Goal: Task Accomplishment & Management: Manage account settings

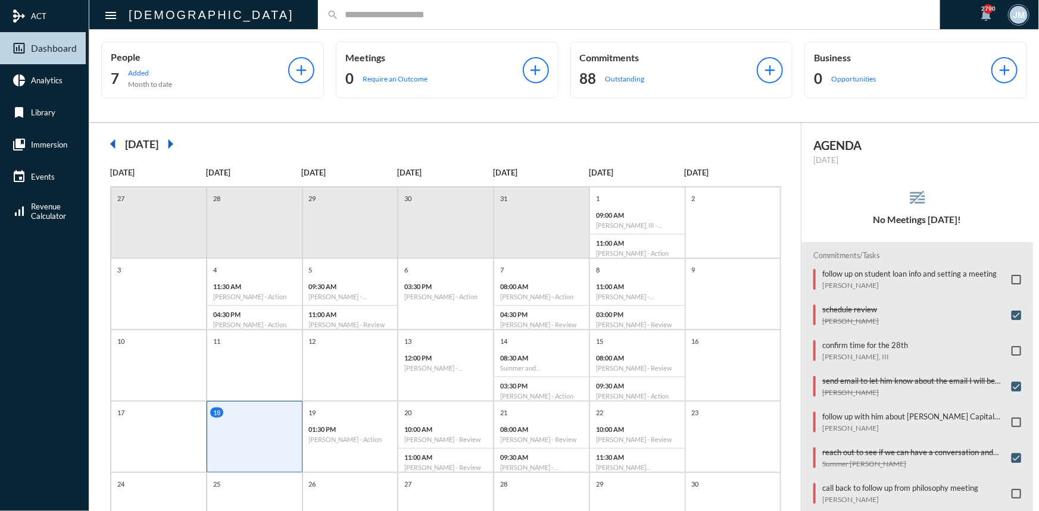
click at [339, 12] on input "text" at bounding box center [635, 15] width 592 height 10
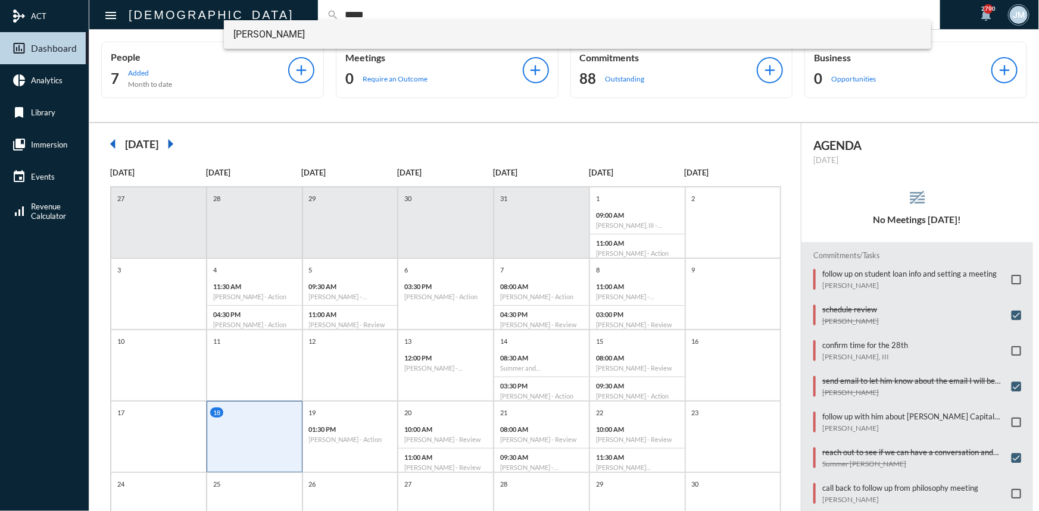
type input "*****"
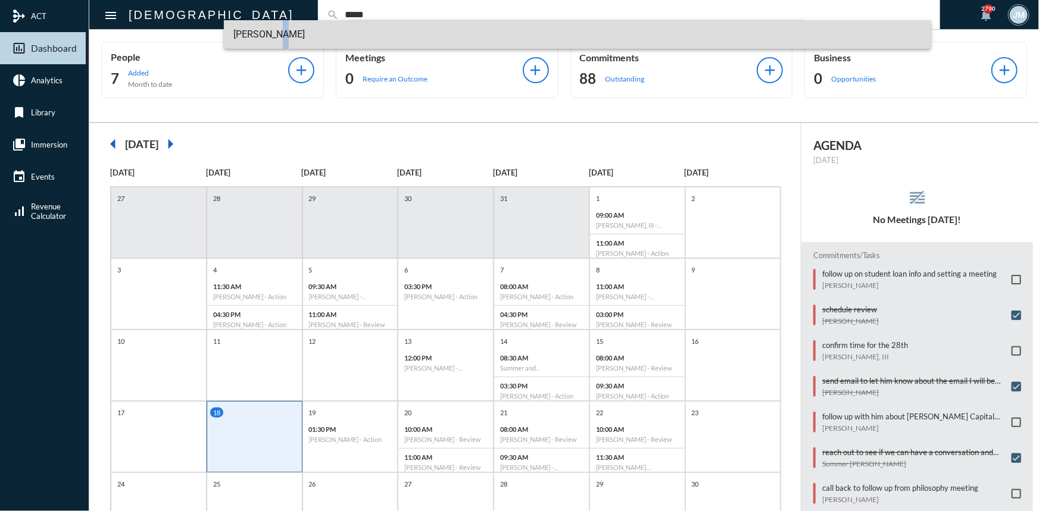
click at [263, 35] on span "[PERSON_NAME]" at bounding box center [577, 34] width 688 height 29
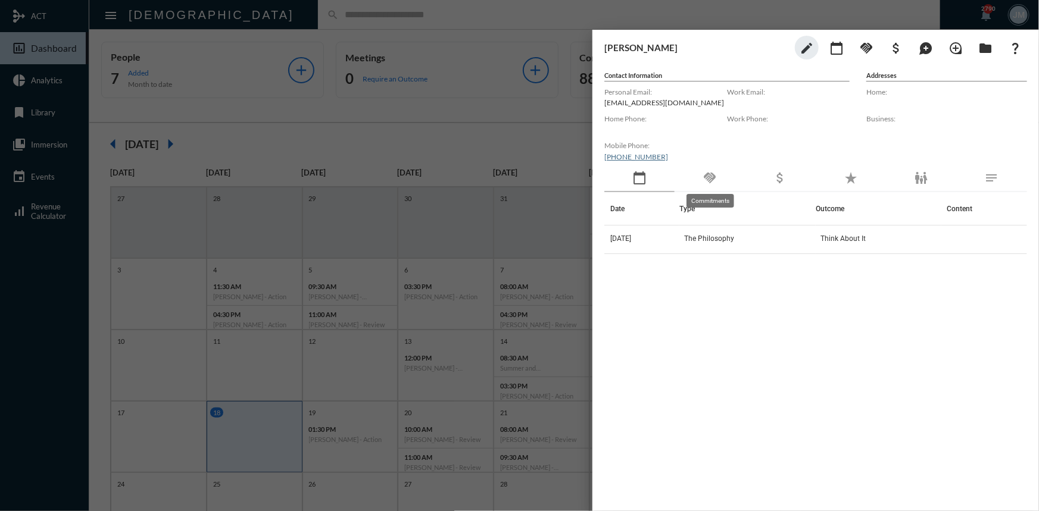
click at [710, 174] on mat-icon "handshake" at bounding box center [709, 178] width 14 height 14
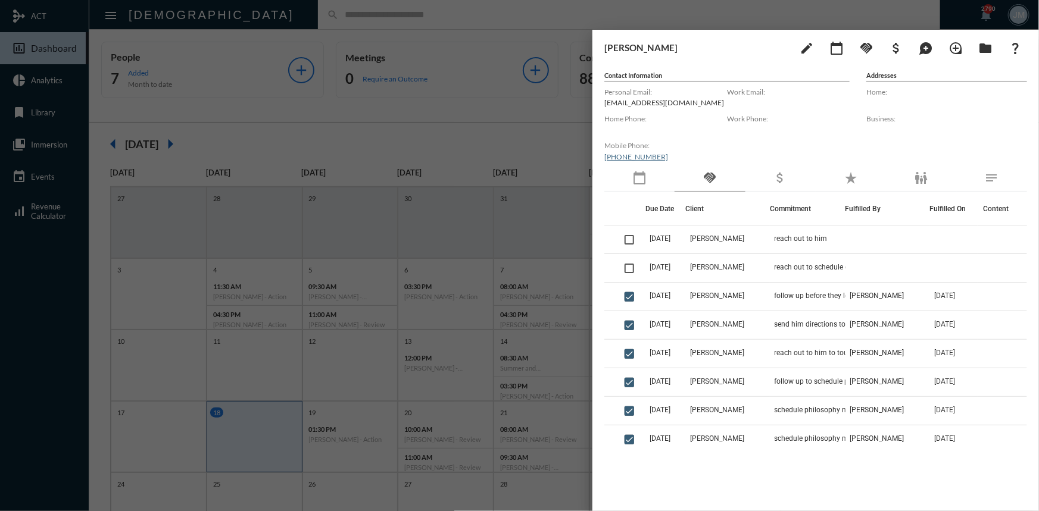
click at [446, 123] on div at bounding box center [519, 255] width 1039 height 511
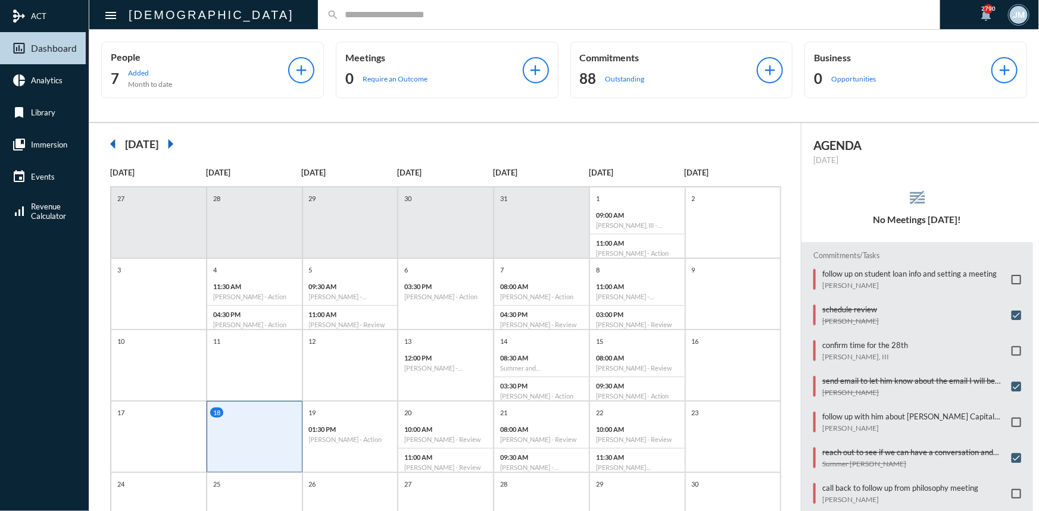
drag, startPoint x: 357, startPoint y: 7, endPoint x: 740, endPoint y: 10, distance: 382.8
click at [740, 10] on input "text" at bounding box center [635, 15] width 592 height 10
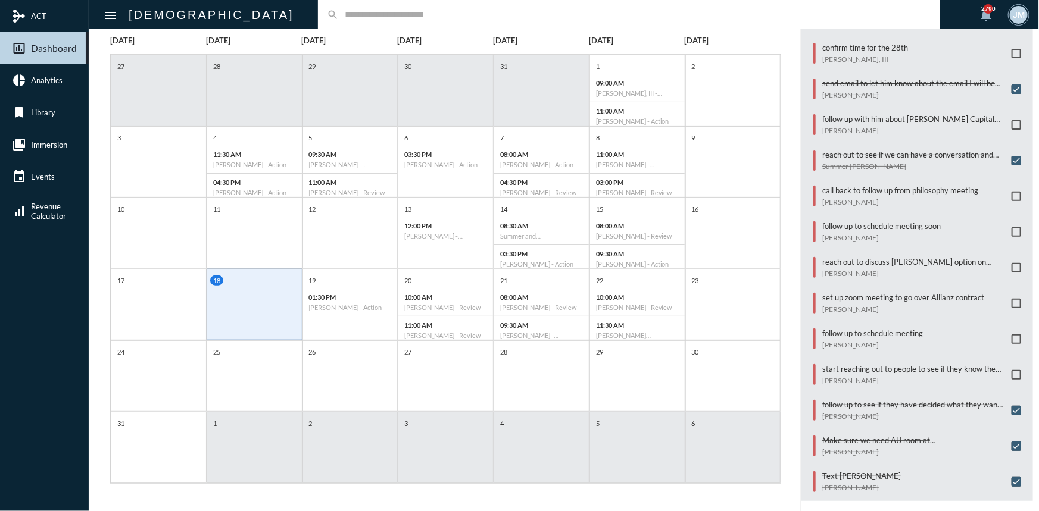
scroll to position [133, 0]
click at [884, 257] on p "reach out to discuss [PERSON_NAME] option on Simple IRA" at bounding box center [913, 262] width 183 height 10
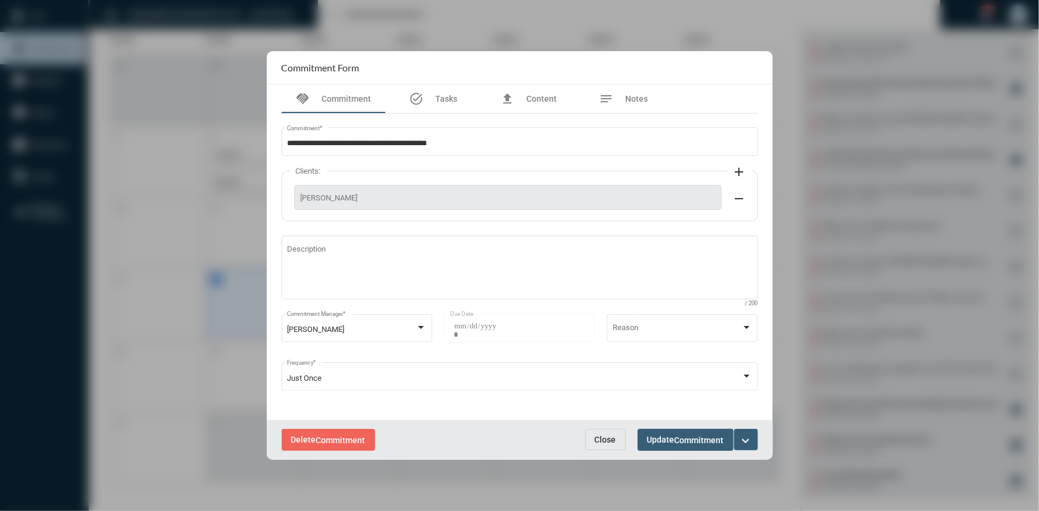
click at [755, 433] on button "expand_more" at bounding box center [746, 439] width 24 height 21
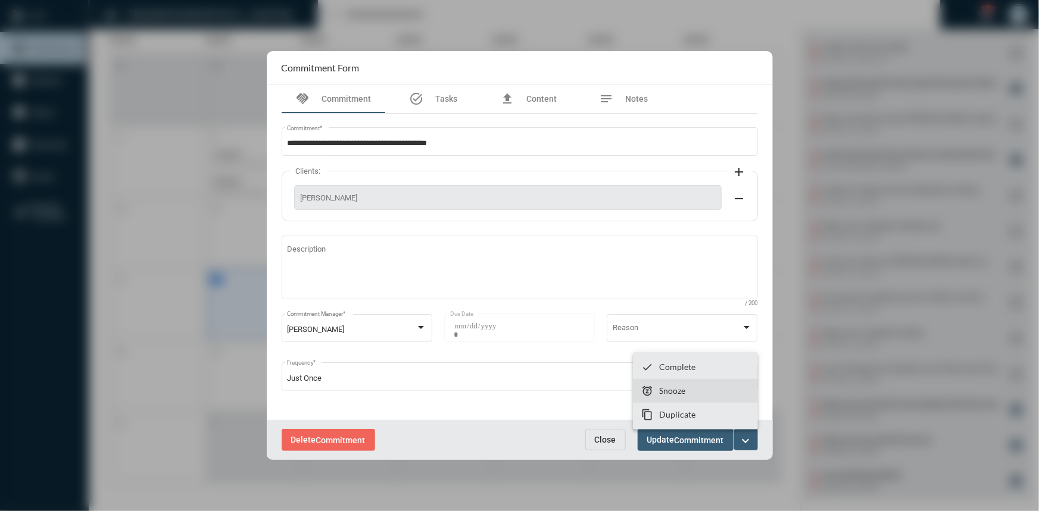
click at [681, 392] on p "Snooze" at bounding box center [672, 391] width 26 height 10
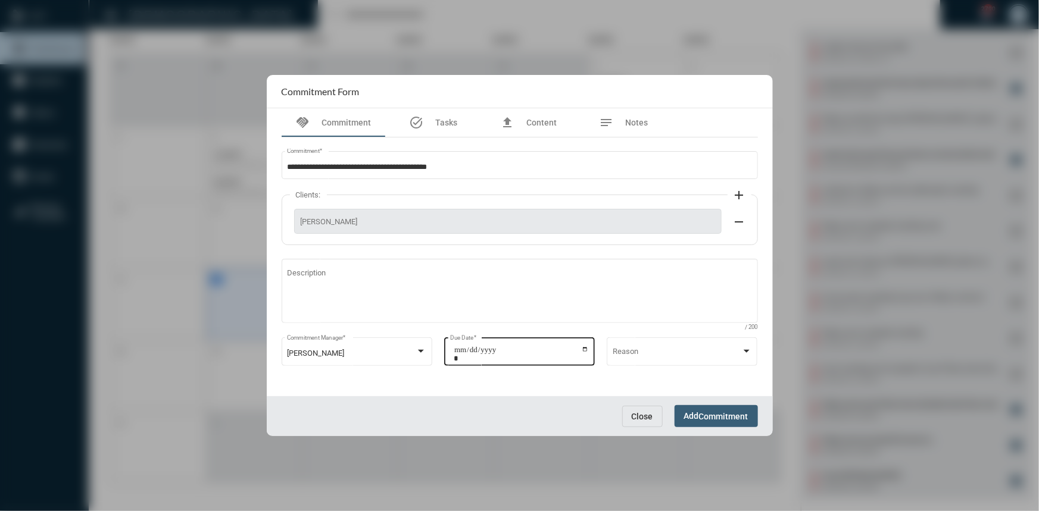
click at [588, 350] on input "**********" at bounding box center [521, 354] width 135 height 17
type input "**********"
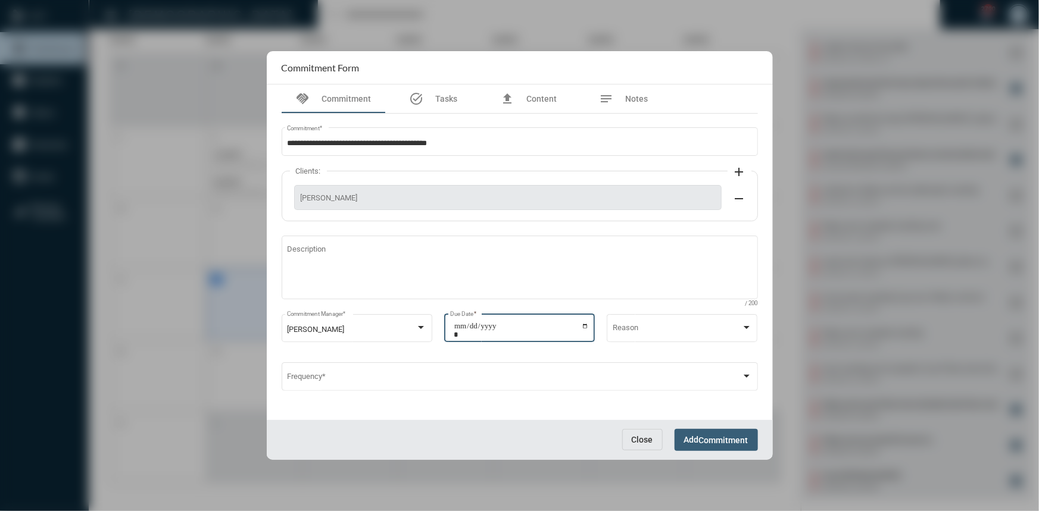
click at [697, 436] on span "Add Commitment" at bounding box center [716, 440] width 64 height 10
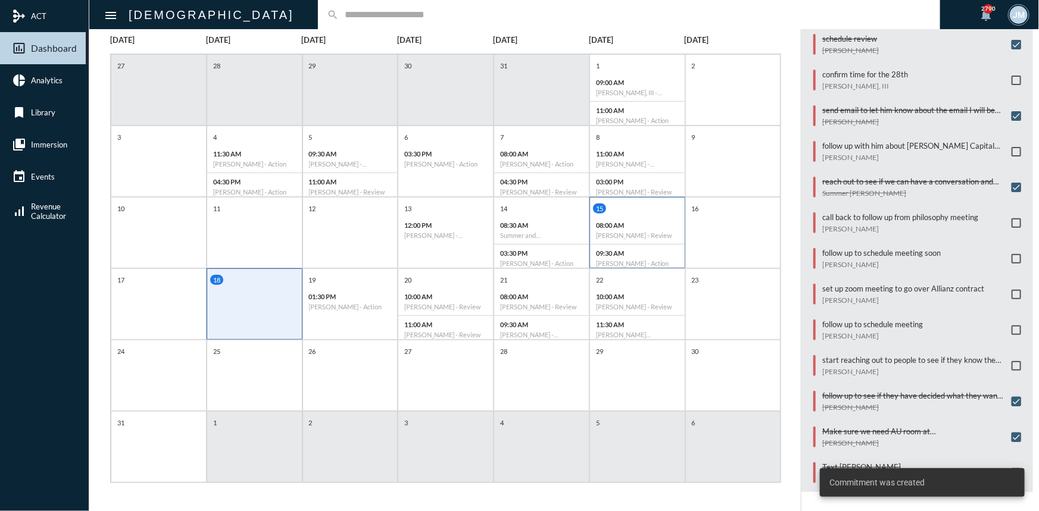
scroll to position [130, 0]
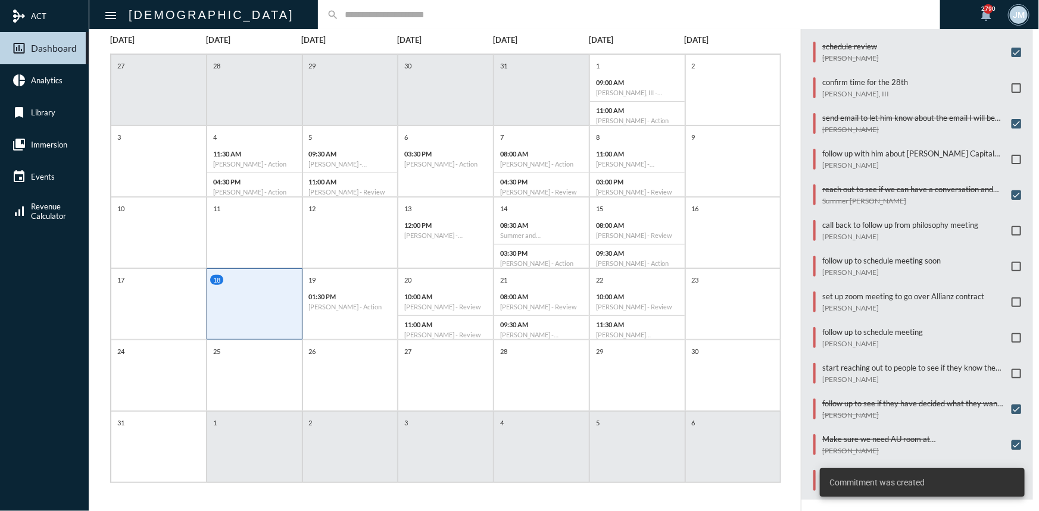
click at [790, 252] on div "arrow_left [DATE] arrow_right [DATE] [DATE] [DATE] [DATE] [DATE] [DATE] [DATE] …" at bounding box center [445, 251] width 712 height 523
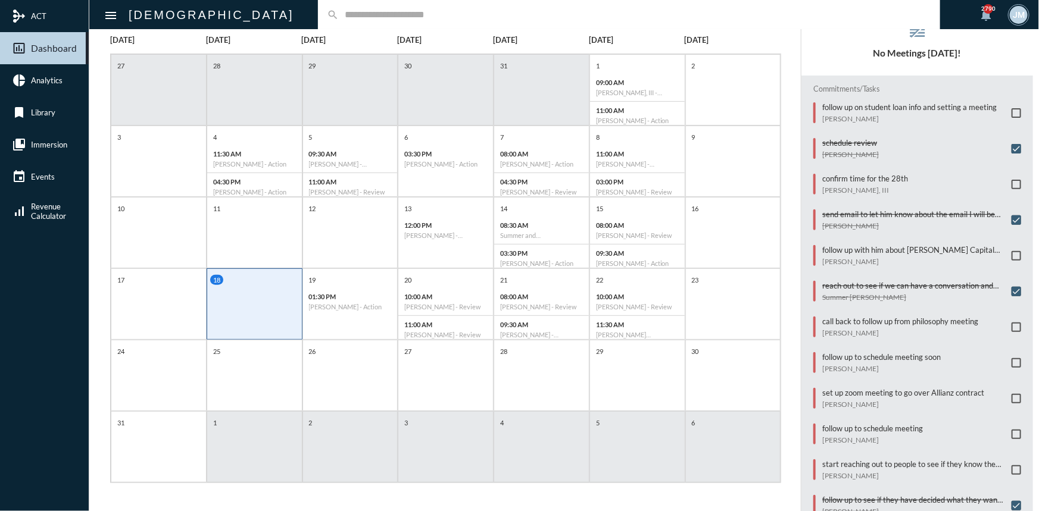
scroll to position [22, 0]
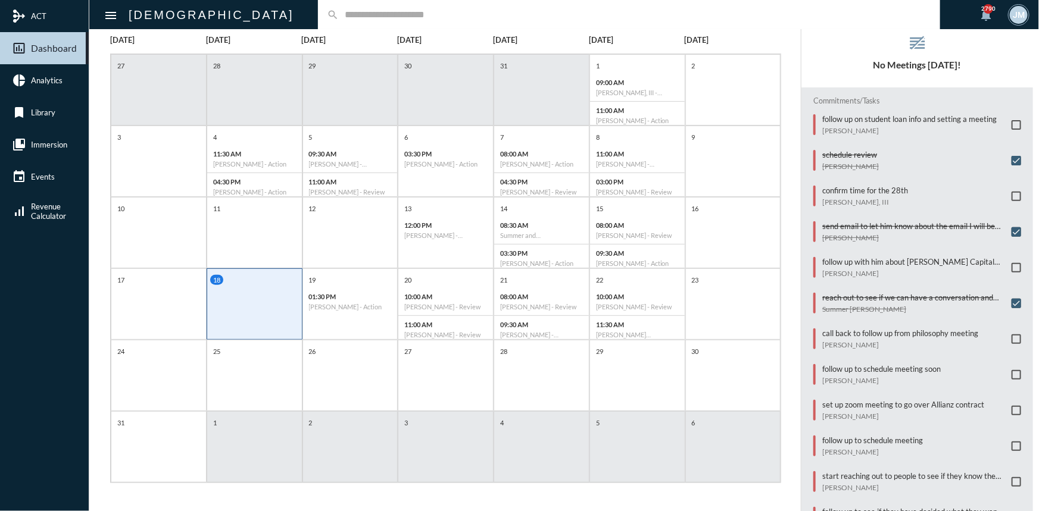
click at [1013, 406] on span at bounding box center [1016, 411] width 10 height 10
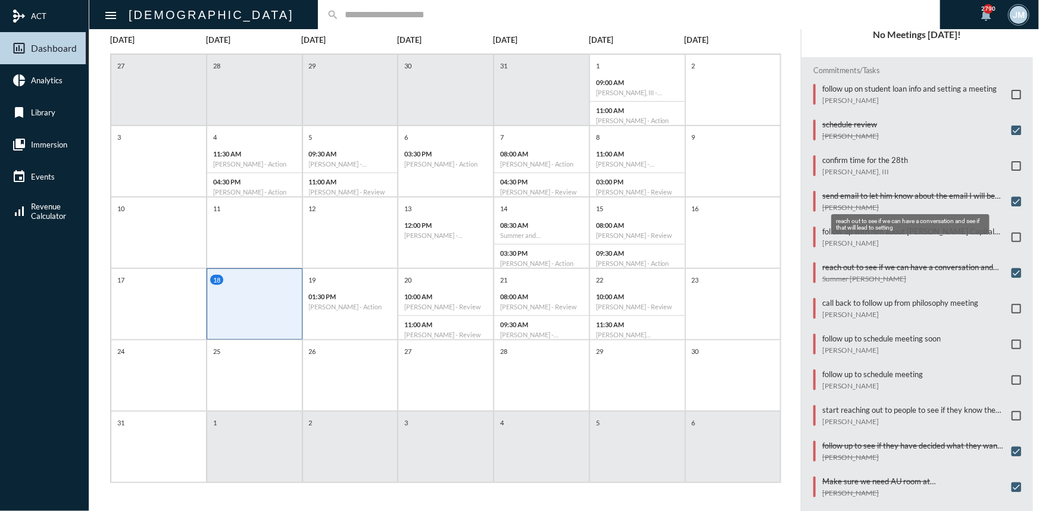
scroll to position [0, 0]
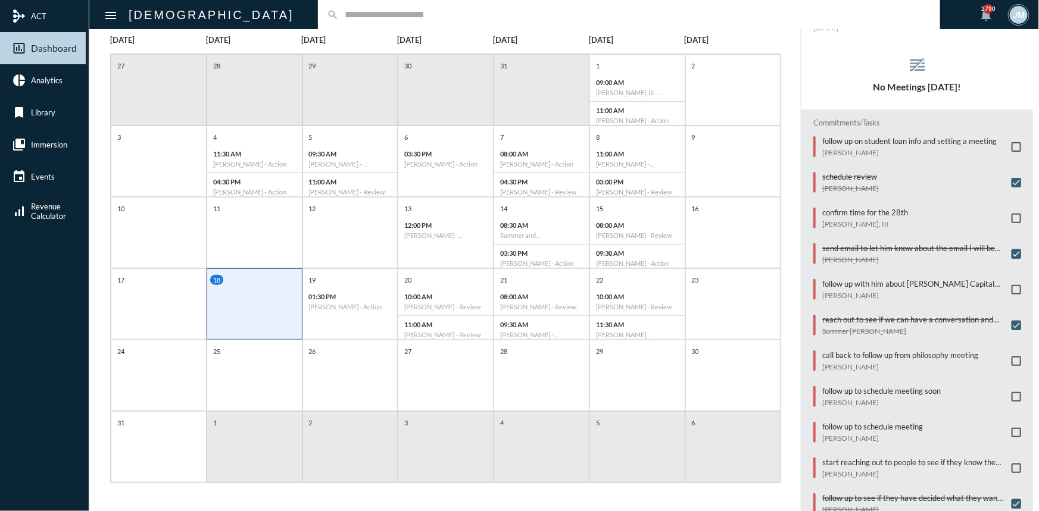
click at [339, 15] on input "text" at bounding box center [635, 15] width 592 height 10
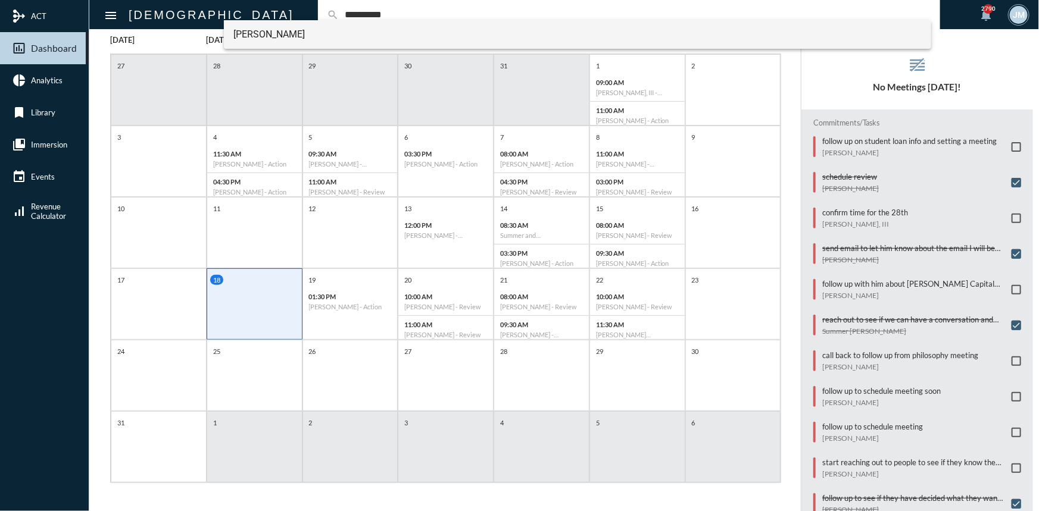
type input "**********"
click at [271, 30] on span "[PERSON_NAME]" at bounding box center [577, 34] width 688 height 29
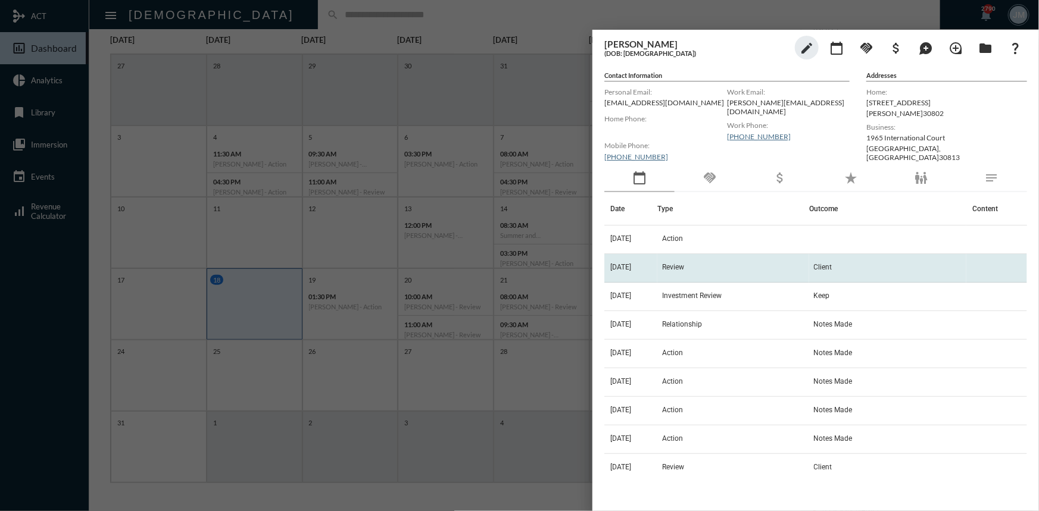
click at [627, 266] on span "[DATE]" at bounding box center [620, 267] width 21 height 8
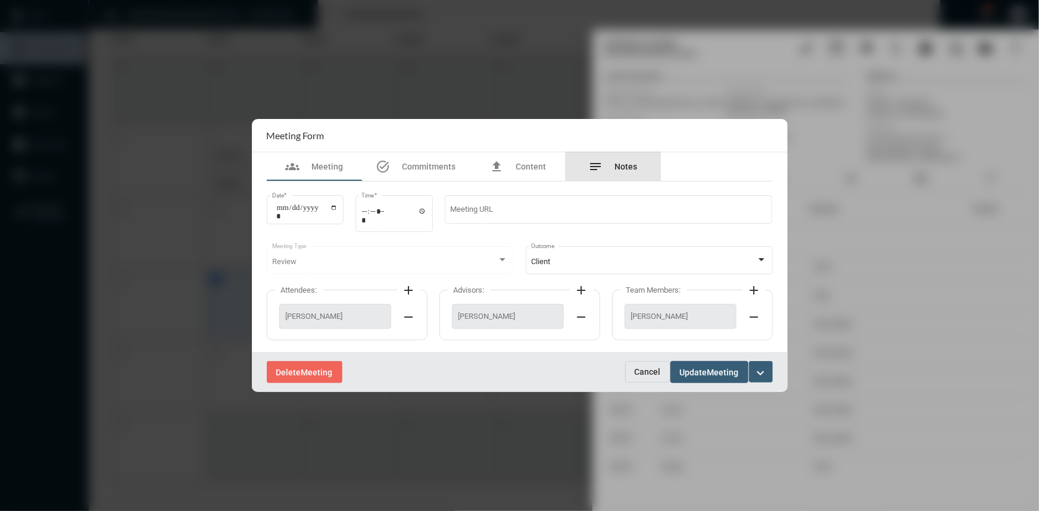
click at [626, 167] on span "Notes" at bounding box center [626, 167] width 23 height 10
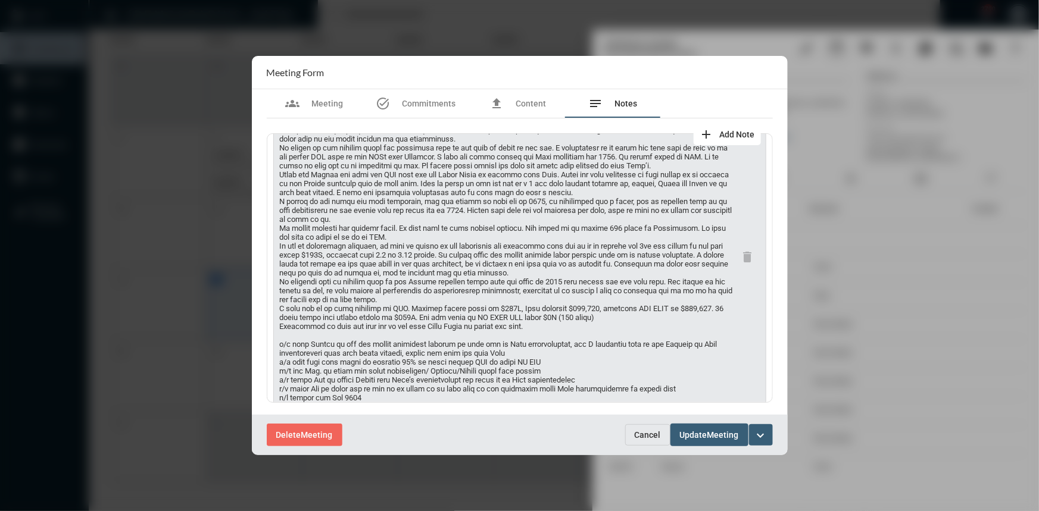
scroll to position [108, 0]
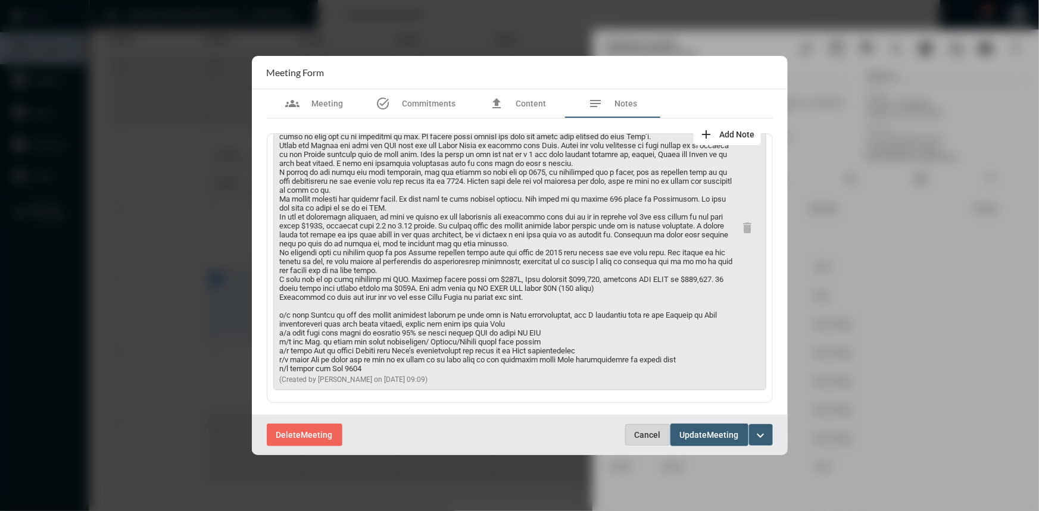
click at [631, 430] on button "Cancel" at bounding box center [647, 434] width 45 height 21
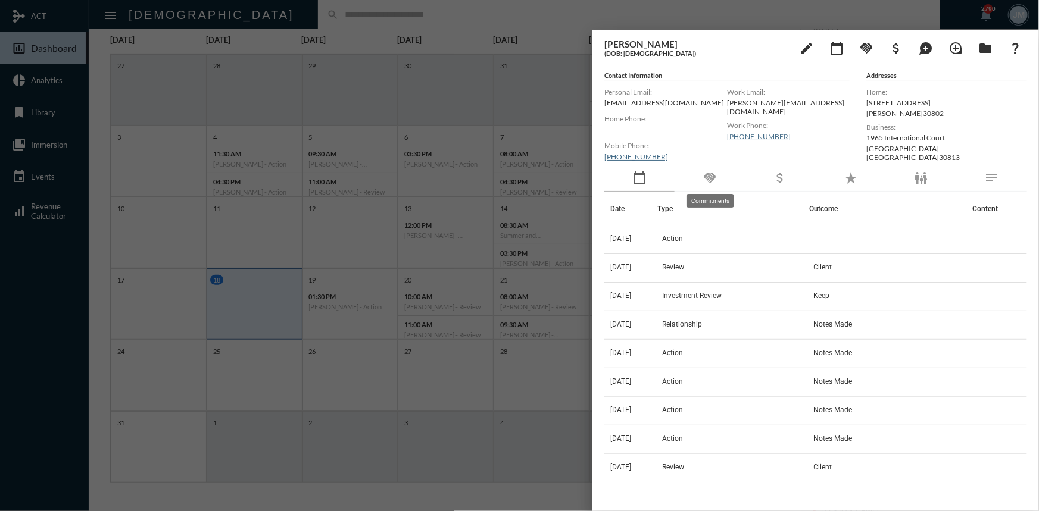
click at [707, 177] on mat-icon "handshake" at bounding box center [709, 178] width 14 height 14
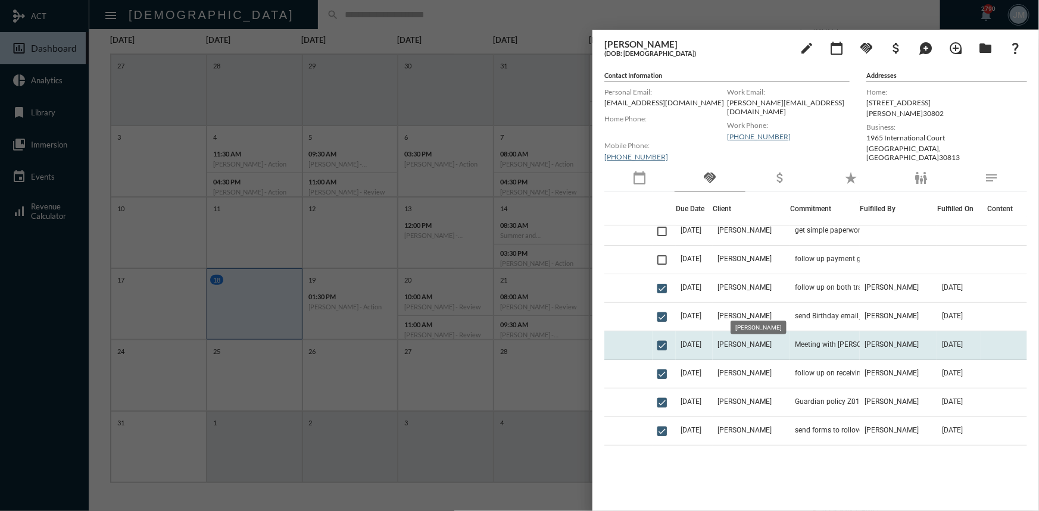
scroll to position [216, 0]
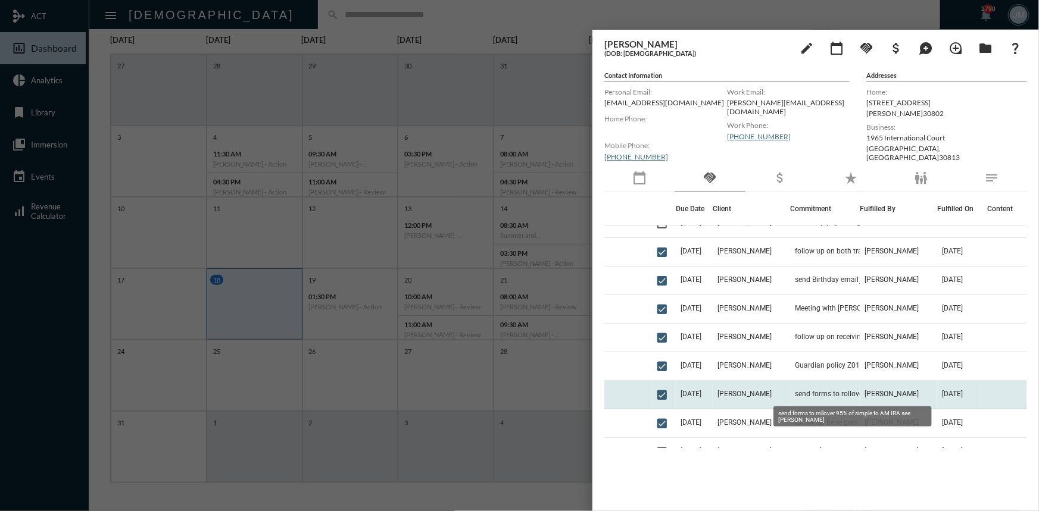
click at [816, 392] on span "send forms to rollover 95% of simple to AM IRA see [PERSON_NAME]" at bounding box center [854, 394] width 119 height 8
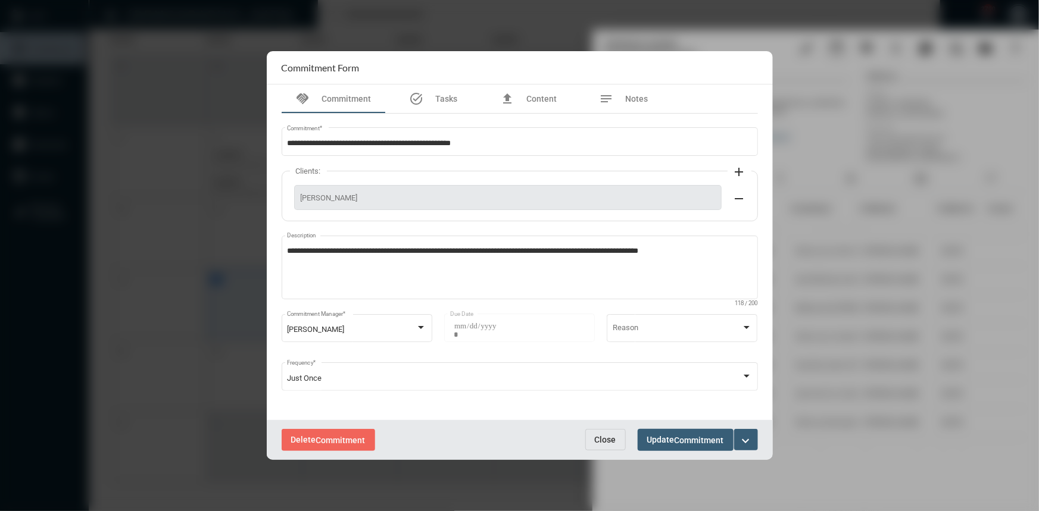
click at [612, 437] on span "Close" at bounding box center [605, 440] width 21 height 10
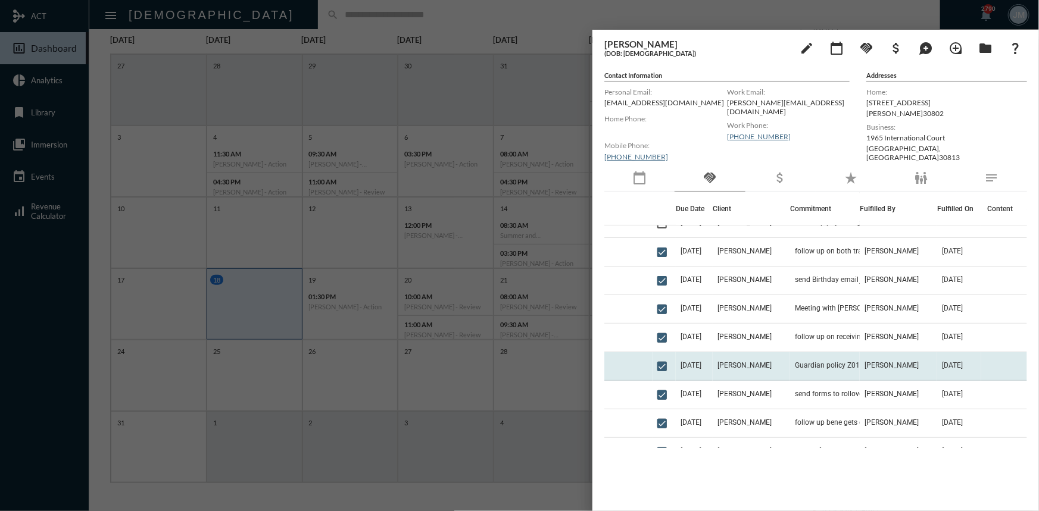
click at [791, 361] on td "Guardian policy Z0164420 payment form" at bounding box center [825, 366] width 70 height 29
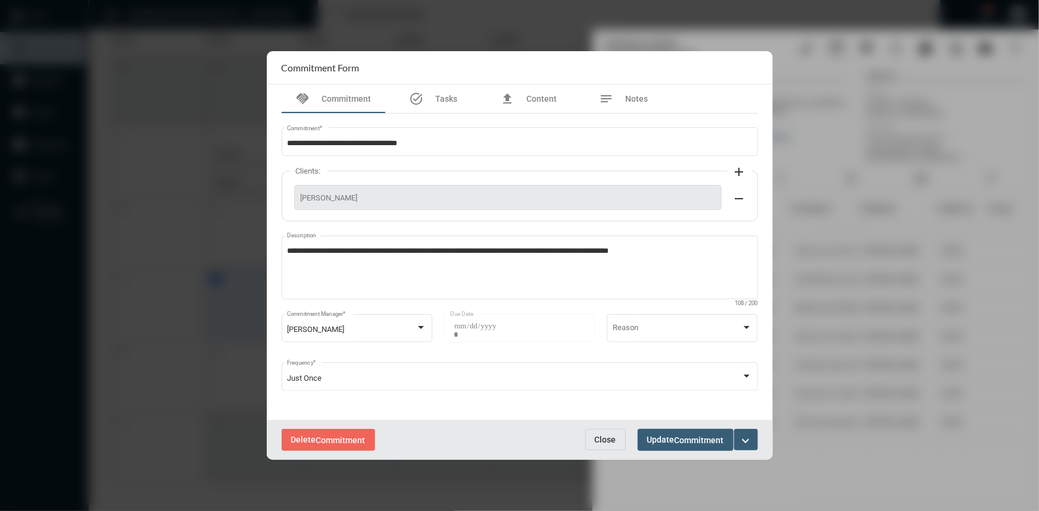
click at [604, 433] on button "Close" at bounding box center [605, 439] width 40 height 21
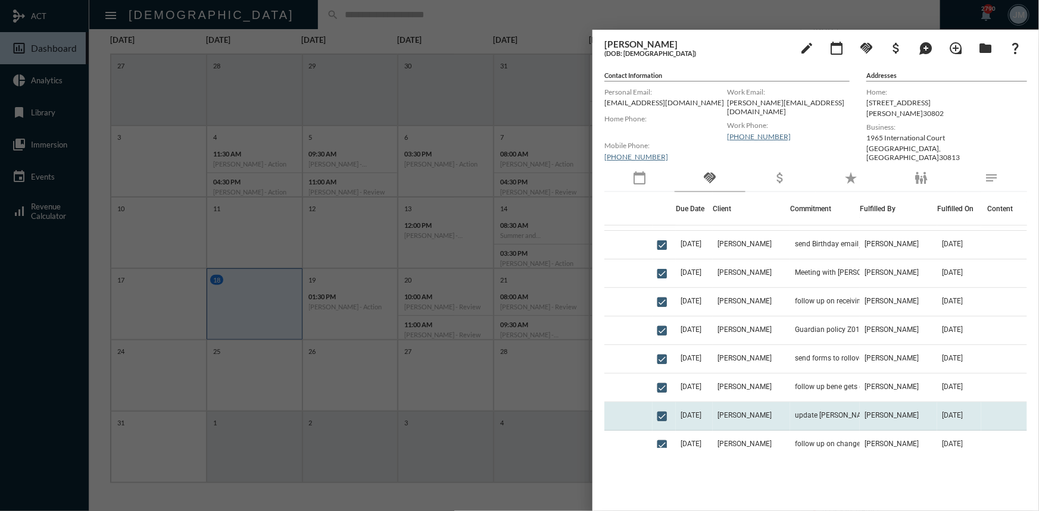
scroll to position [270, 0]
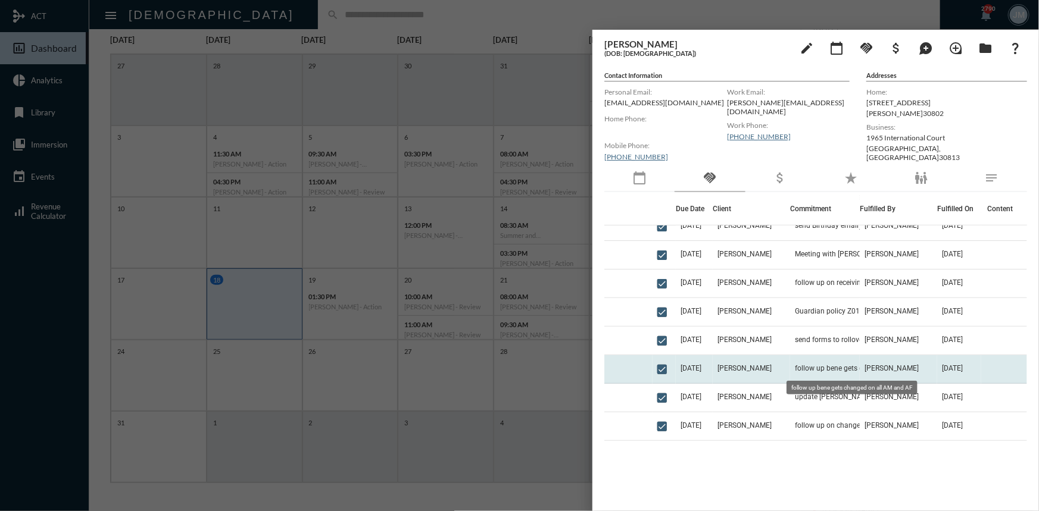
click at [807, 364] on span "follow up bene gets changed on all AM and AF" at bounding box center [854, 368] width 119 height 8
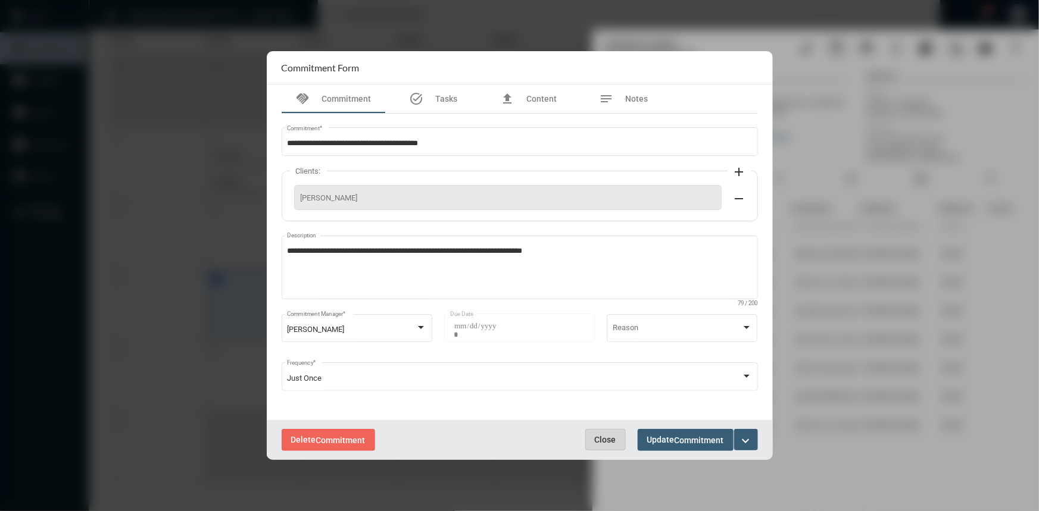
click at [612, 446] on button "Close" at bounding box center [605, 439] width 40 height 21
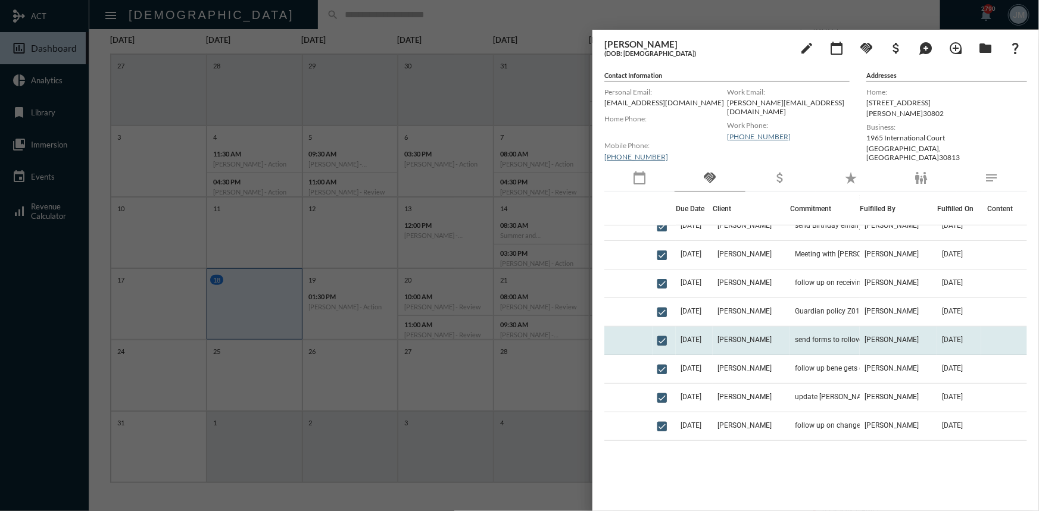
click at [790, 339] on td "send forms to rollover 95% of simple to AM IRA see [PERSON_NAME]" at bounding box center [825, 341] width 70 height 29
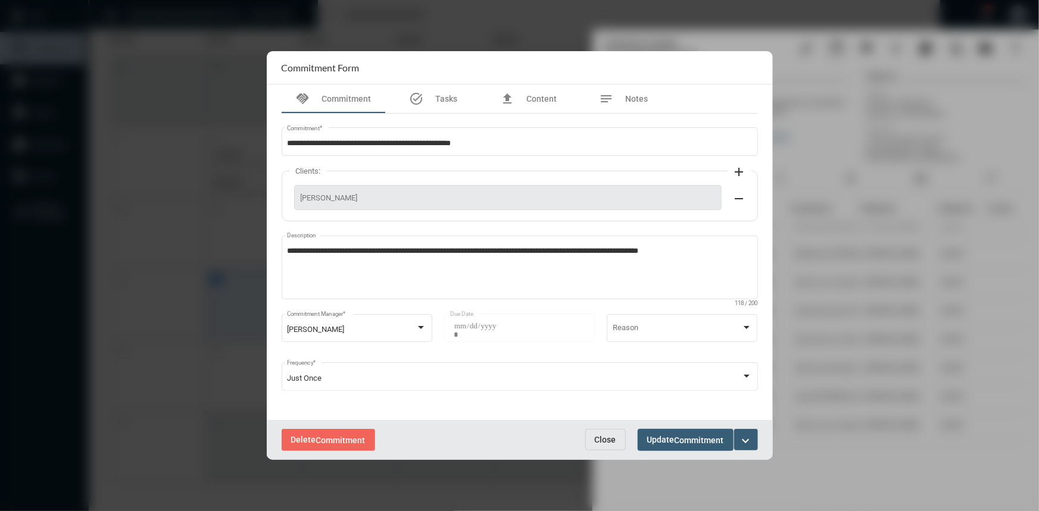
click at [610, 445] on button "Close" at bounding box center [605, 439] width 40 height 21
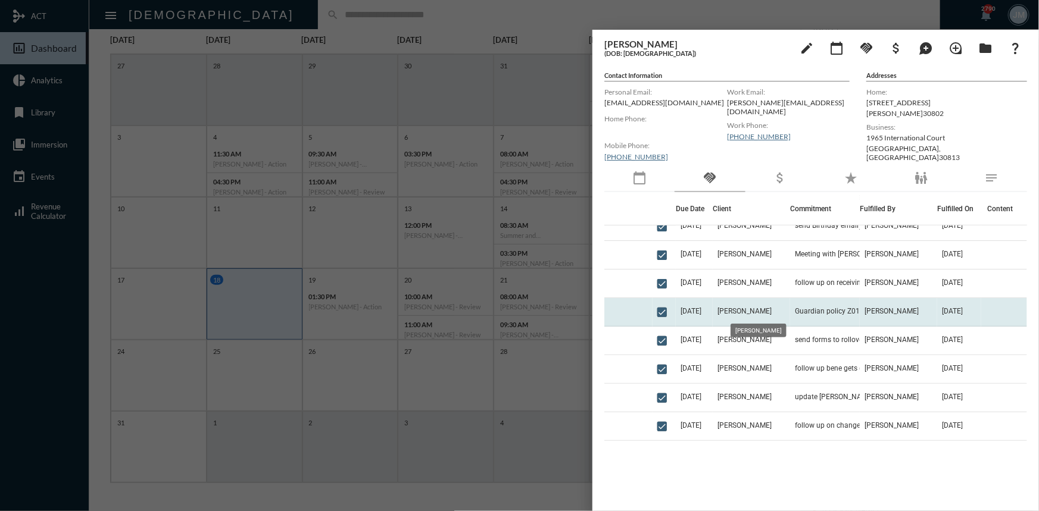
click at [747, 313] on span "[PERSON_NAME]" at bounding box center [744, 311] width 54 height 8
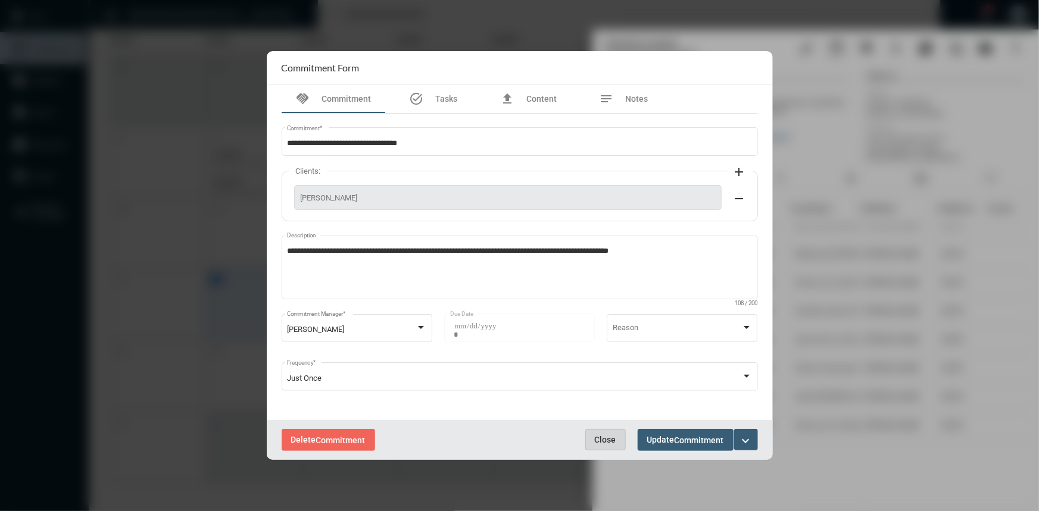
click at [611, 444] on span "Close" at bounding box center [605, 440] width 21 height 10
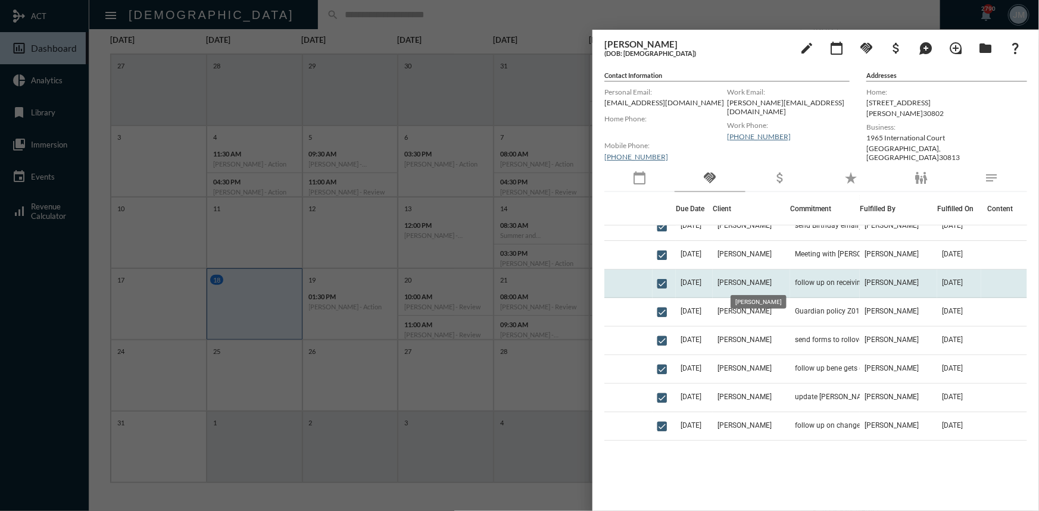
click at [745, 279] on span "[PERSON_NAME]" at bounding box center [744, 283] width 54 height 8
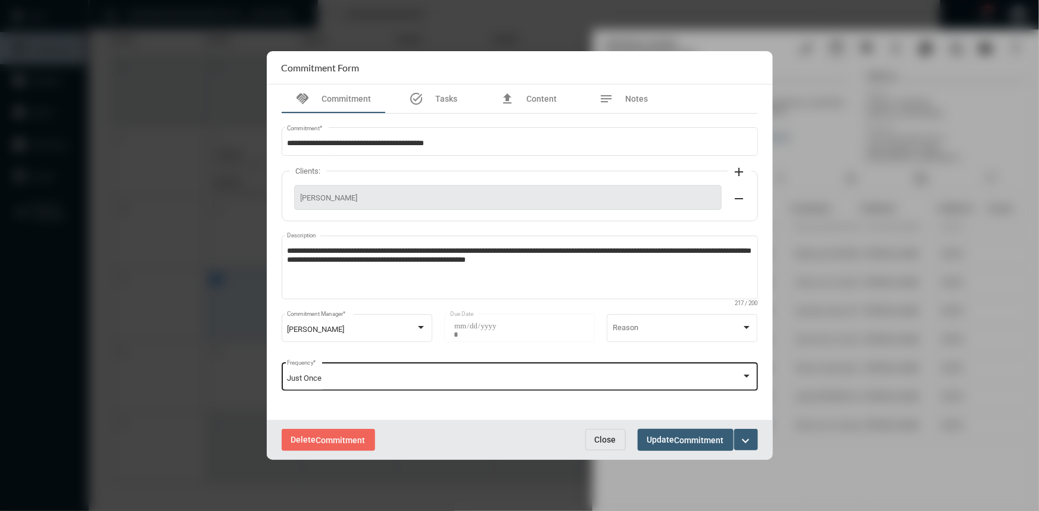
drag, startPoint x: 620, startPoint y: 438, endPoint x: 731, endPoint y: 375, distance: 127.4
click at [620, 438] on button "Close" at bounding box center [605, 439] width 40 height 21
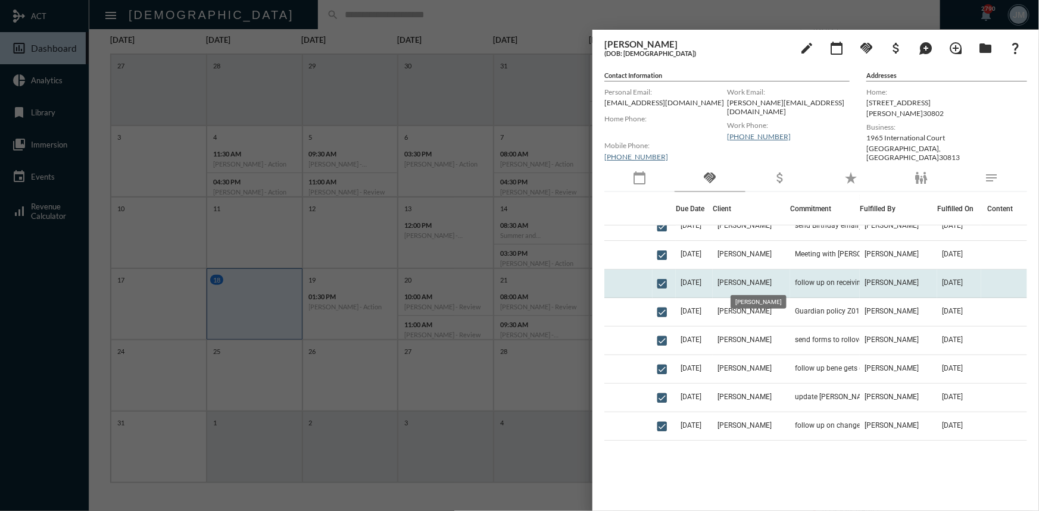
scroll to position [216, 0]
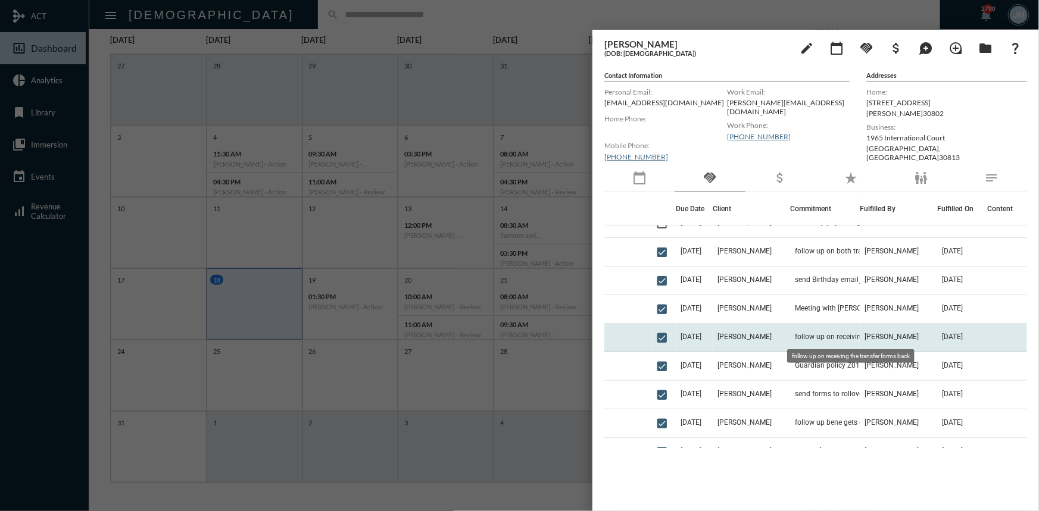
click at [795, 339] on span "follow up on receiving the transfer forms back" at bounding box center [854, 337] width 119 height 8
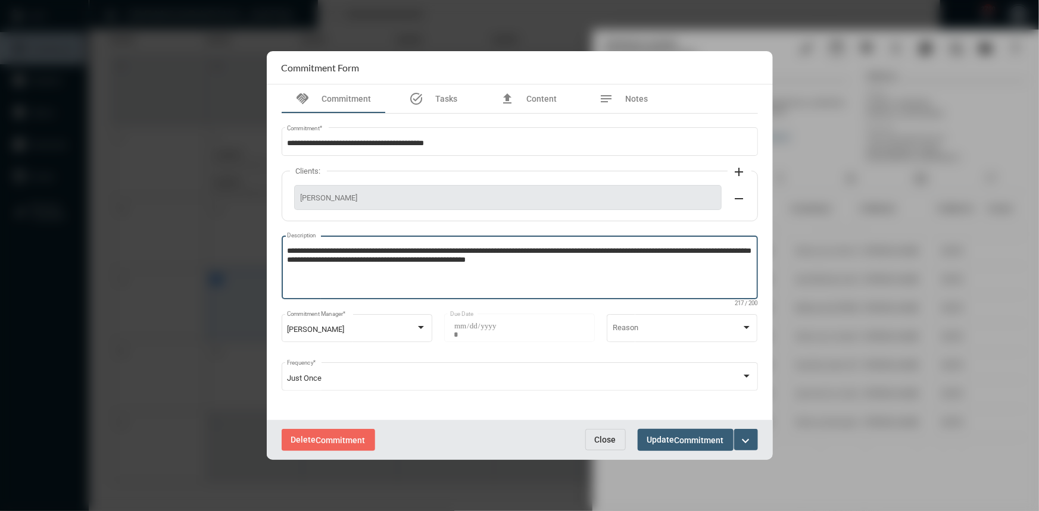
click at [391, 270] on textarea "**********" at bounding box center [519, 269] width 465 height 47
type textarea "**********"
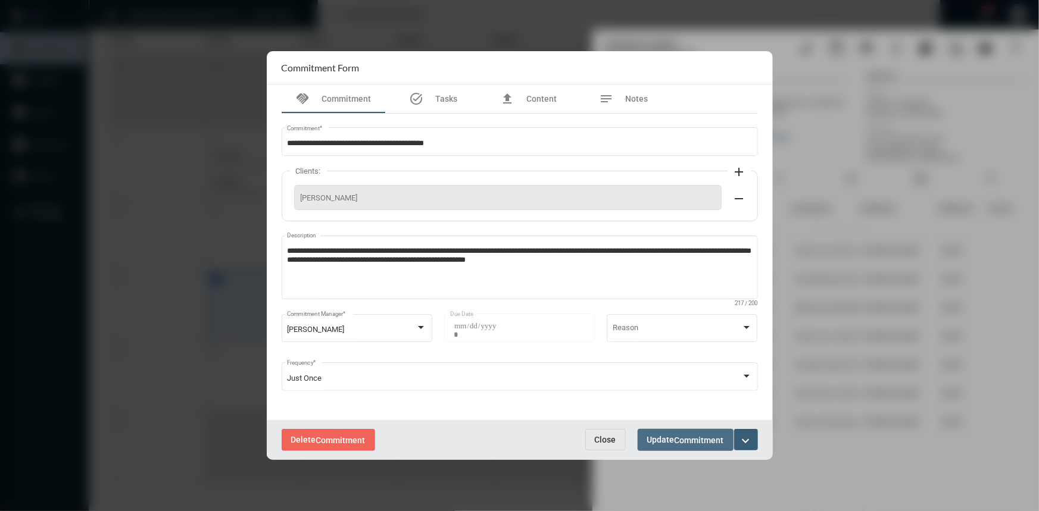
click at [661, 439] on span "Update Commitment" at bounding box center [685, 440] width 77 height 10
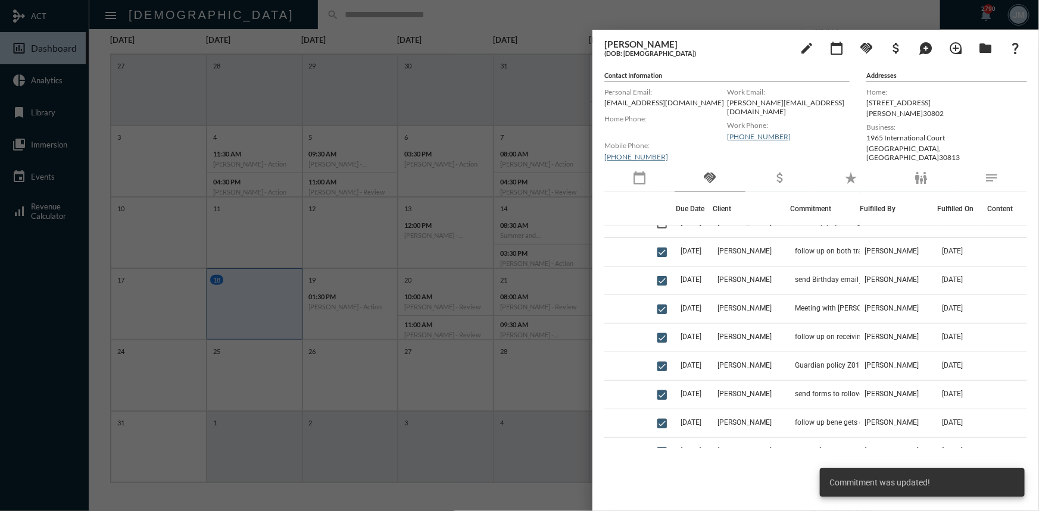
click at [386, 5] on div at bounding box center [519, 255] width 1039 height 511
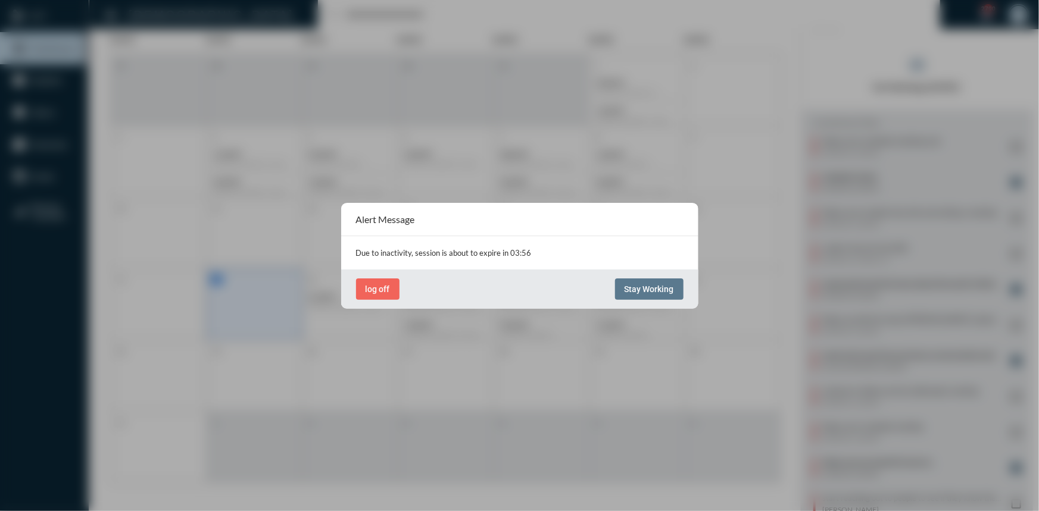
click at [655, 301] on div "log off Stay Working" at bounding box center [519, 289] width 357 height 39
click at [651, 289] on span "Stay Working" at bounding box center [648, 290] width 49 height 10
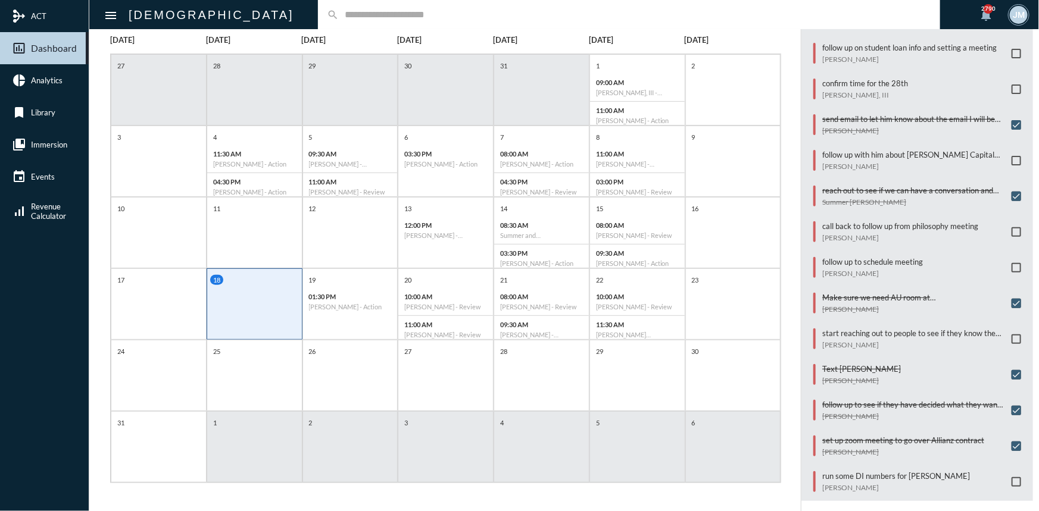
scroll to position [165, 0]
drag, startPoint x: 964, startPoint y: 0, endPoint x: 804, endPoint y: 151, distance: 220.7
click at [804, 151] on div "Commitments/Tasks follow up to schedule meeting soon [PERSON_NAME] schedule rev…" at bounding box center [917, 222] width 232 height 557
click at [1012, 477] on span at bounding box center [1016, 482] width 10 height 10
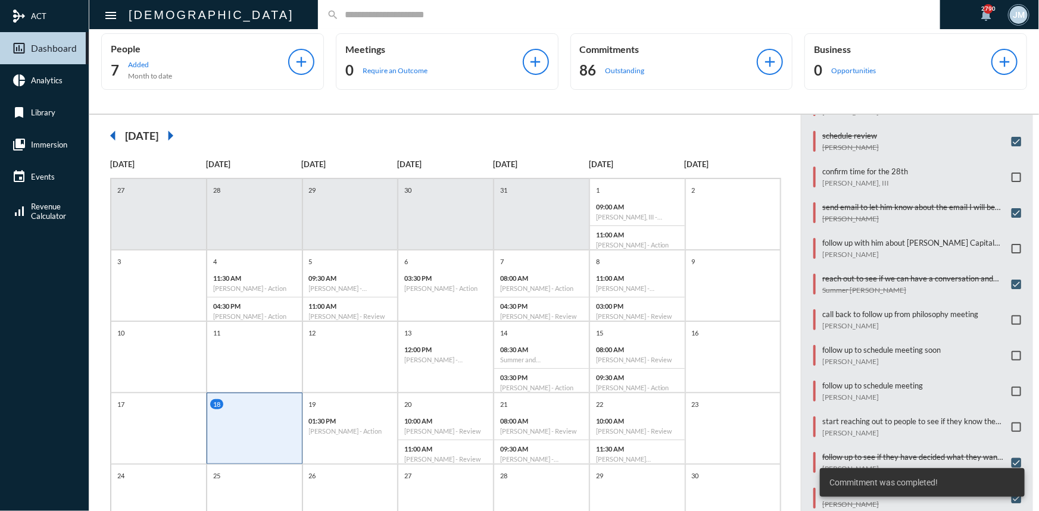
scroll to position [0, 0]
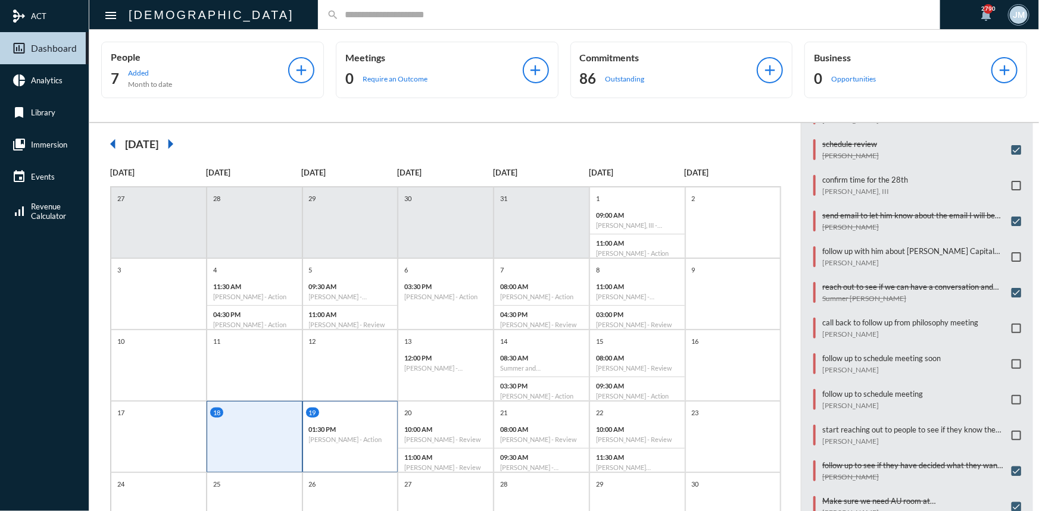
click at [324, 444] on div "01:30 PM [PERSON_NAME] - Action" at bounding box center [350, 434] width 95 height 27
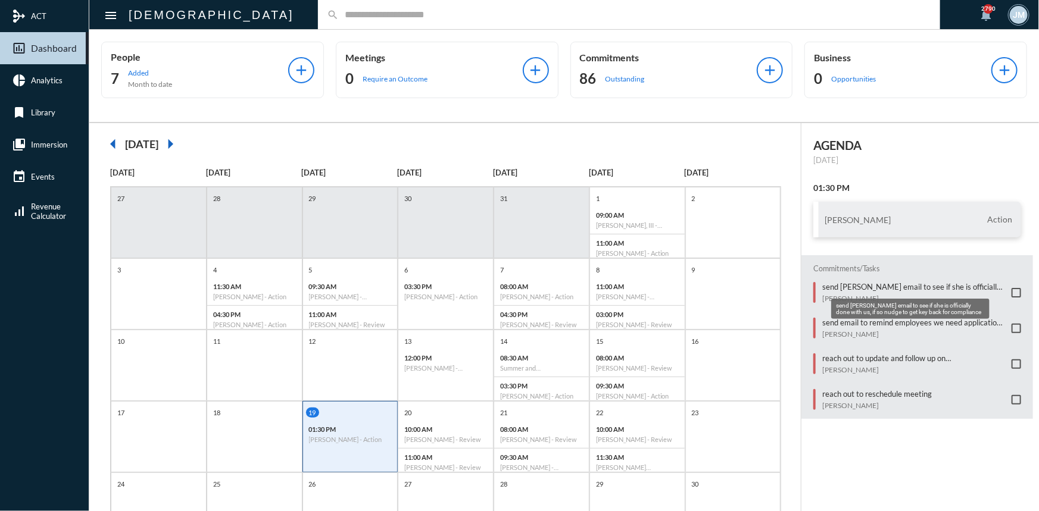
click at [867, 285] on p "send [PERSON_NAME] email to see if she is officially done with us, if so nudge …" at bounding box center [913, 287] width 183 height 10
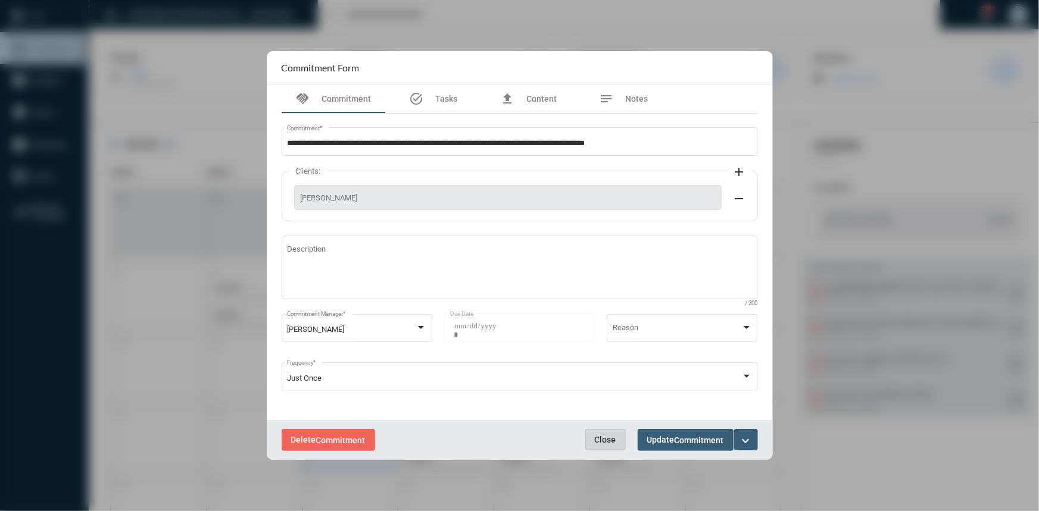
click at [600, 442] on span "Close" at bounding box center [605, 440] width 21 height 10
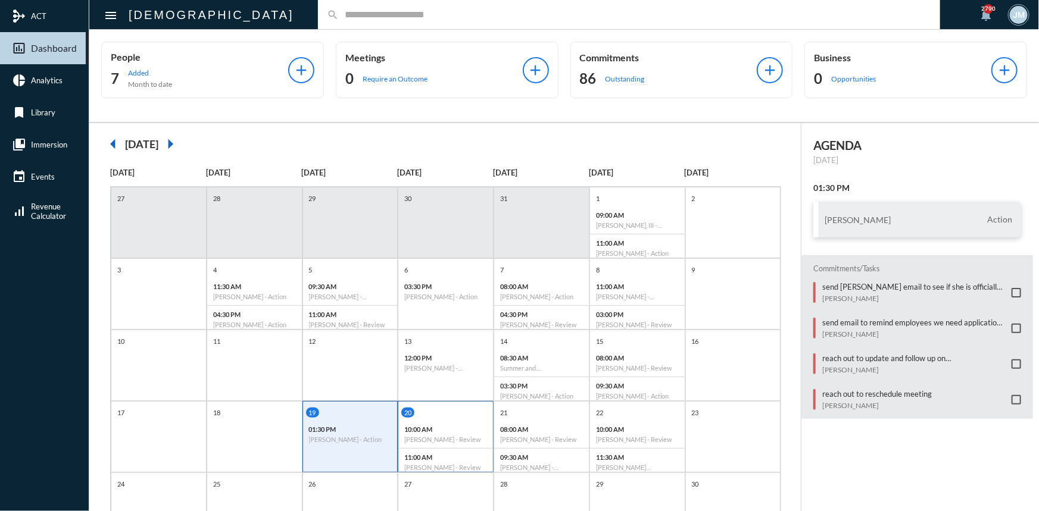
click at [448, 428] on p "10:00 AM" at bounding box center [445, 430] width 83 height 8
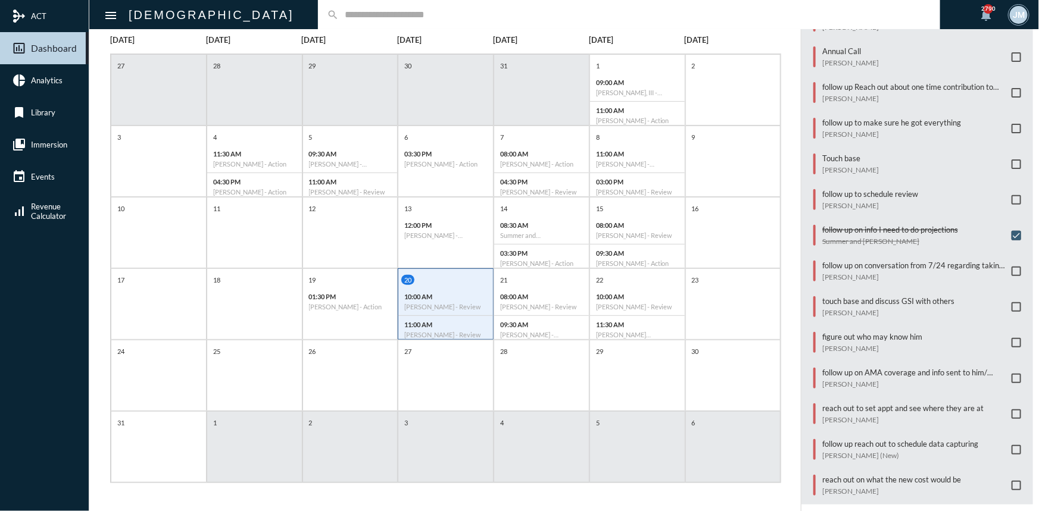
scroll to position [500, 0]
click at [930, 474] on p "reach out on what the new cost would be" at bounding box center [891, 479] width 139 height 10
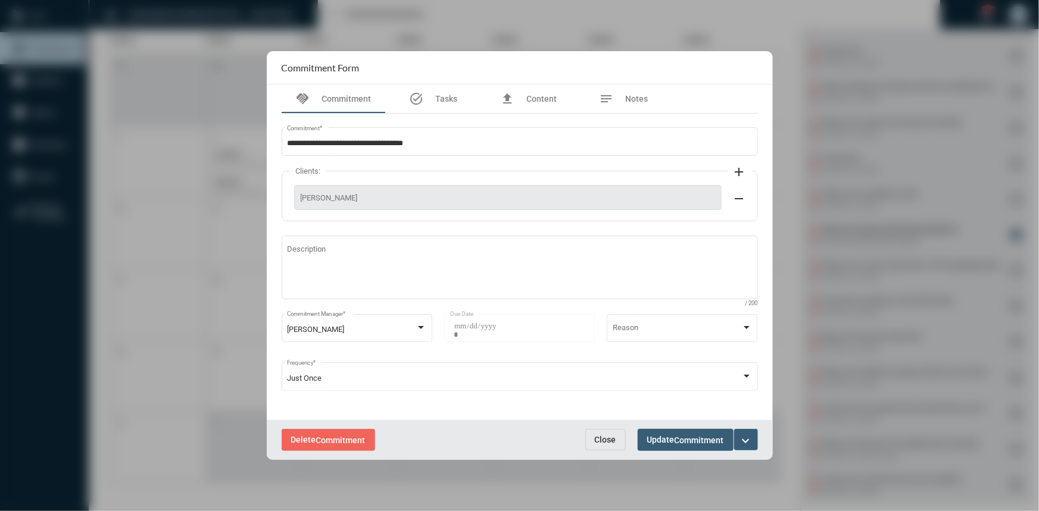
click at [617, 439] on button "Close" at bounding box center [605, 439] width 40 height 21
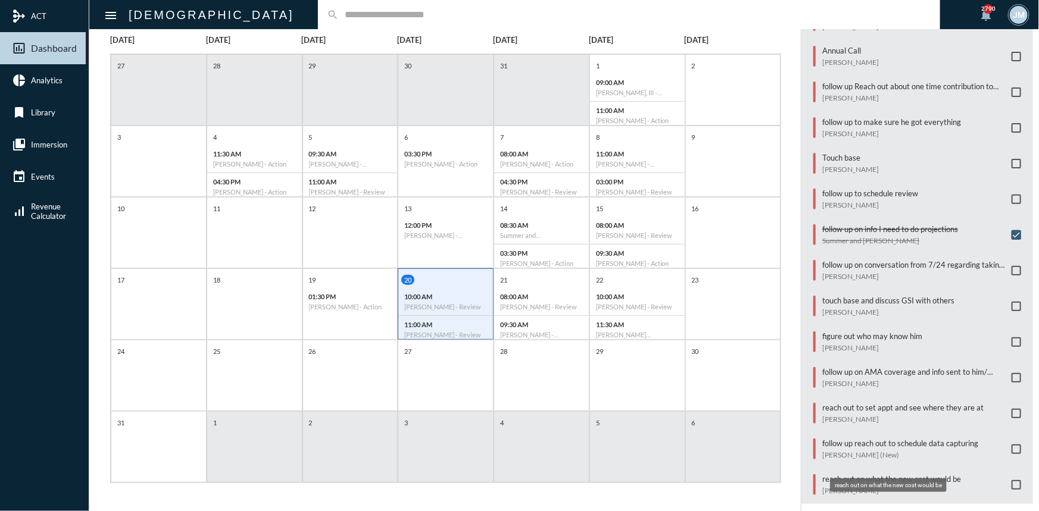
click at [827, 474] on p "reach out on what the new cost would be" at bounding box center [891, 479] width 139 height 10
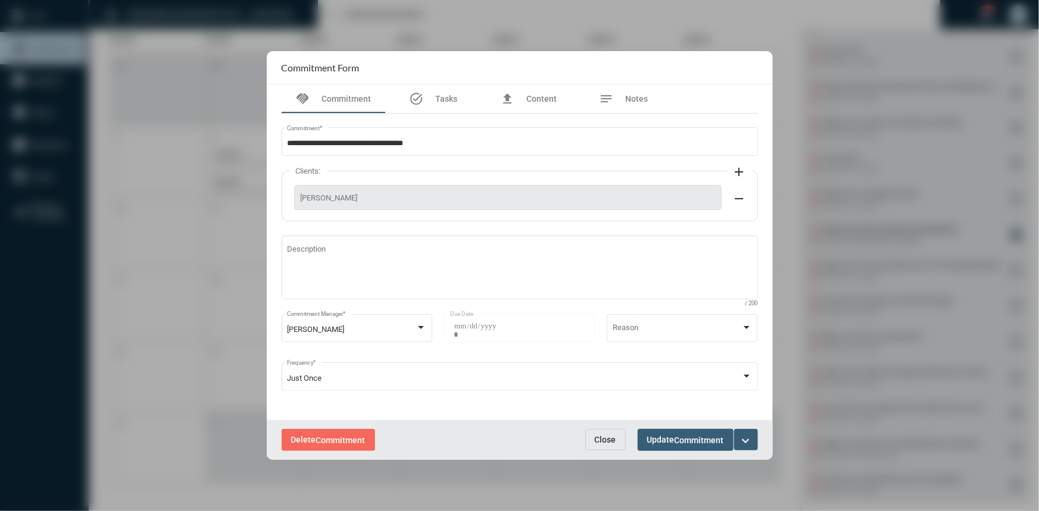
click at [310, 438] on span "Delete Commitment" at bounding box center [328, 440] width 74 height 10
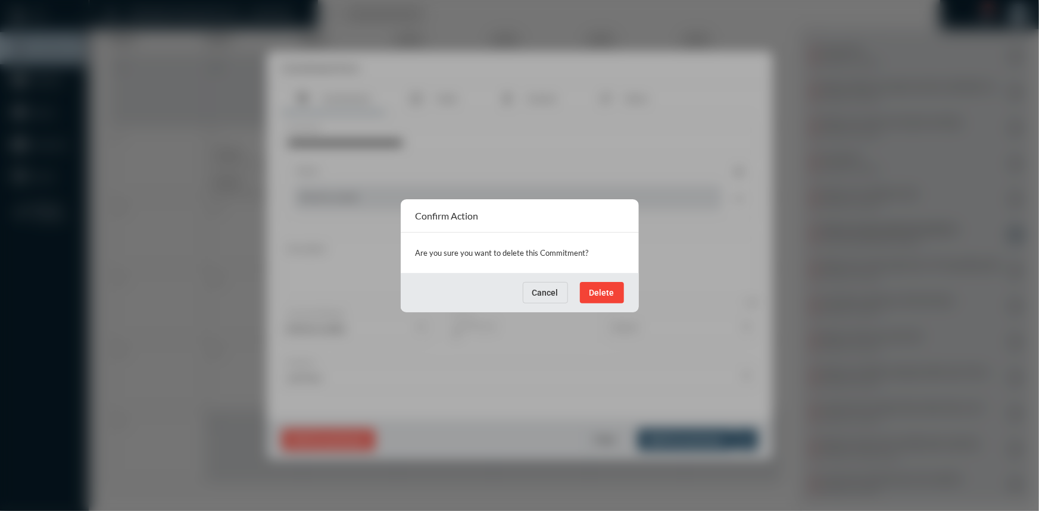
click at [635, 279] on div "Cancel Delete" at bounding box center [520, 292] width 238 height 39
click at [619, 289] on button "Delete" at bounding box center [602, 292] width 44 height 21
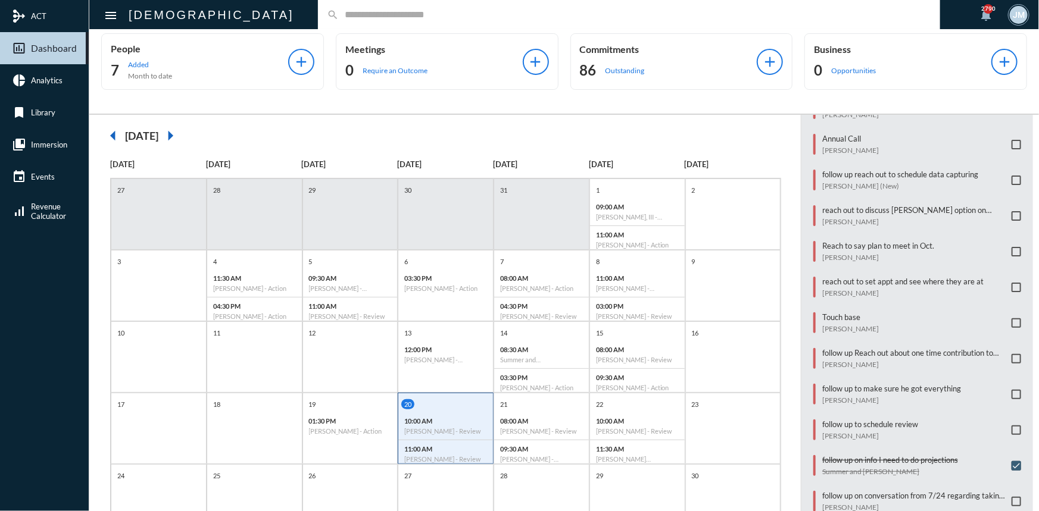
scroll to position [0, 0]
